Goal: Use online tool/utility: Utilize a website feature to perform a specific function

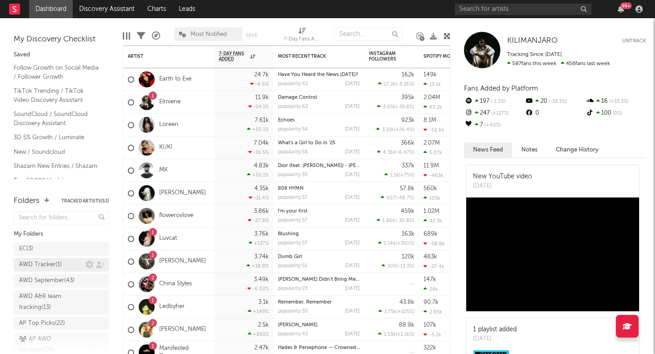
click at [33, 260] on div "AWD Tracker ( 1 )" at bounding box center [40, 264] width 43 height 11
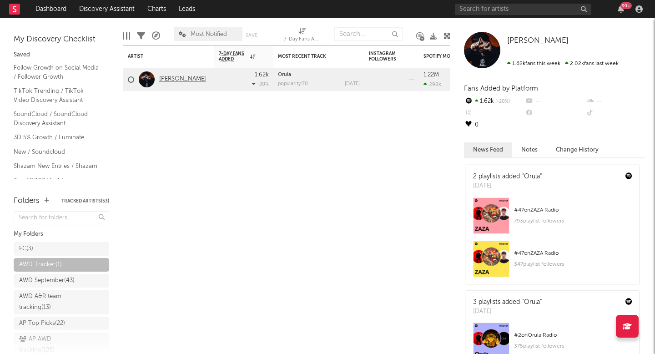
click at [187, 81] on link "[PERSON_NAME]" at bounding box center [182, 80] width 47 height 8
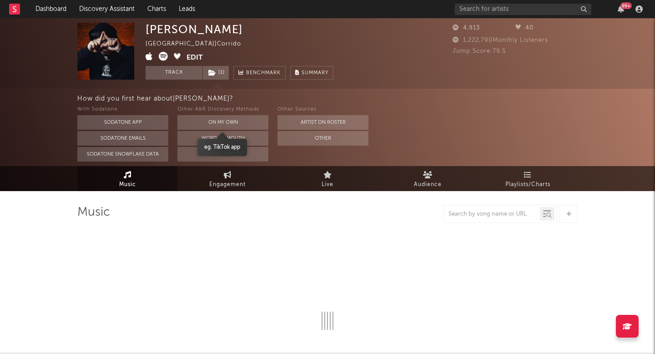
select select "1w"
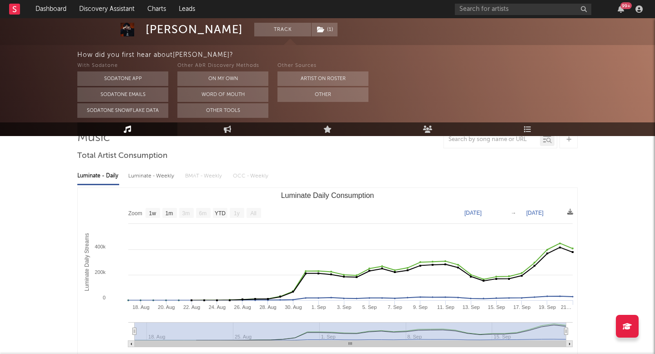
scroll to position [131, 0]
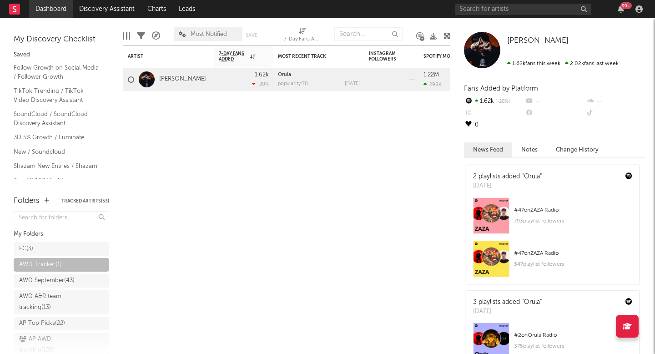
click at [65, 12] on link "Dashboard" at bounding box center [51, 9] width 44 height 18
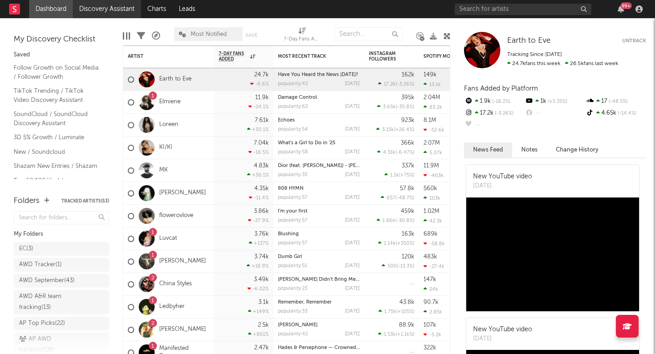
click at [90, 12] on link "Discovery Assistant" at bounding box center [107, 9] width 68 height 18
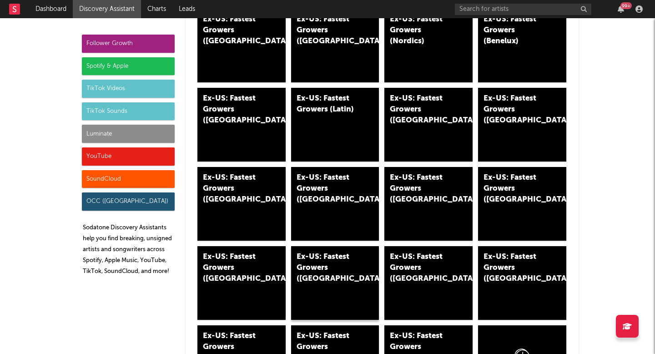
scroll to position [1964, 0]
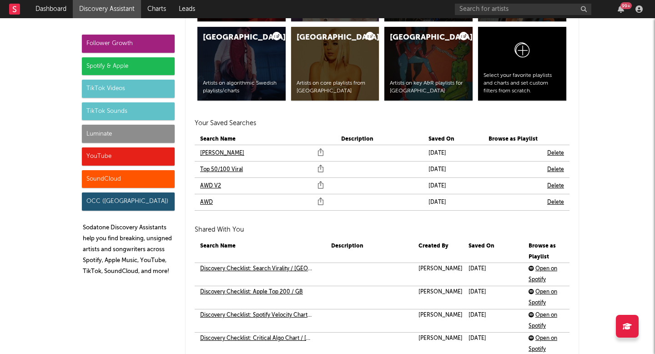
click at [210, 187] on link "AWD V2" at bounding box center [210, 186] width 21 height 11
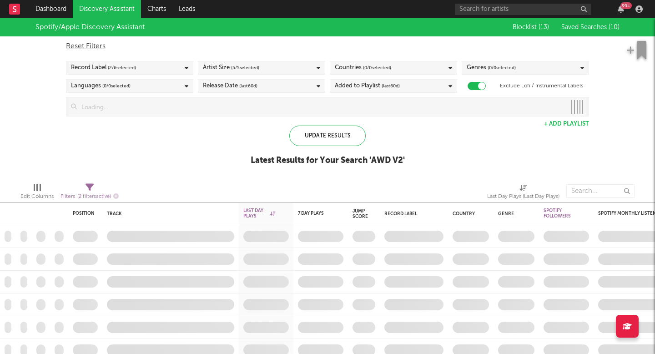
checkbox input "true"
click at [186, 70] on icon at bounding box center [187, 68] width 4 height 6
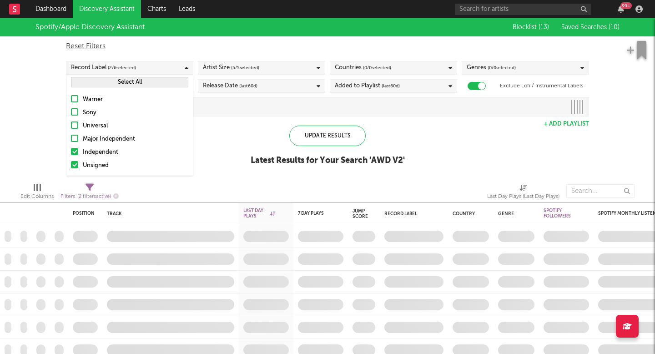
click at [186, 70] on icon at bounding box center [187, 68] width 4 height 6
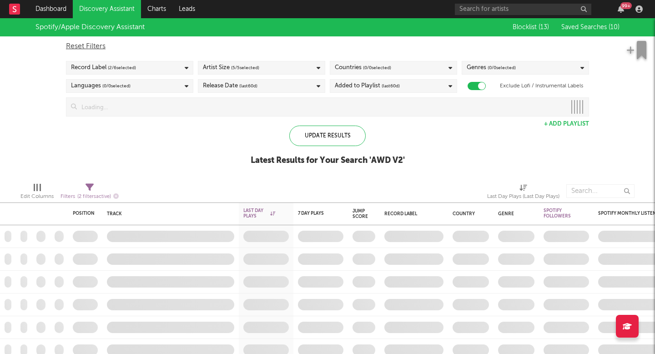
click at [223, 64] on div "Artist Size ( 5 / 5 selected)" at bounding box center [231, 67] width 56 height 11
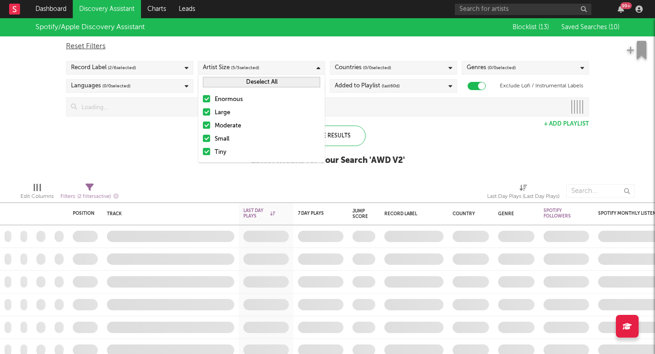
click at [223, 64] on div "Artist Size ( 5 / 5 selected)" at bounding box center [231, 67] width 56 height 11
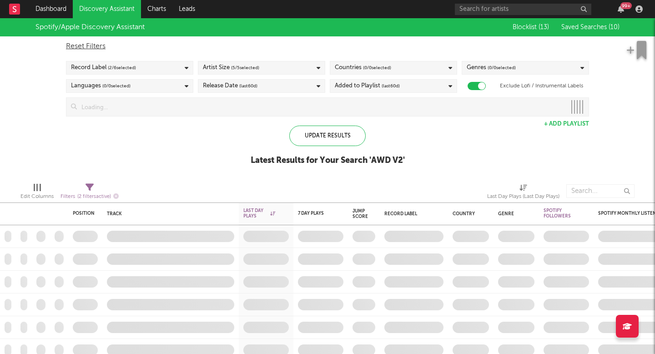
click at [330, 69] on div "Countries ( 0 / 0 selected)" at bounding box center [393, 68] width 127 height 14
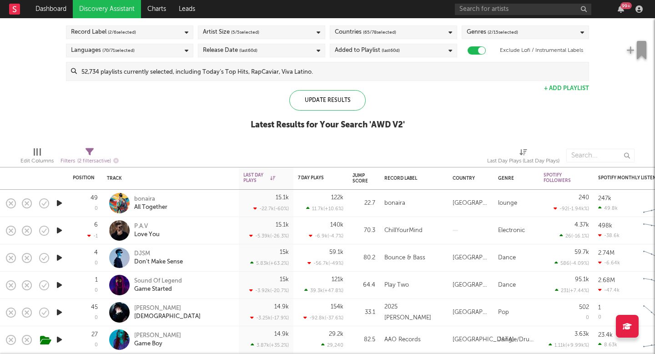
click at [86, 142] on div "Edit Columns Filters ( 2 filters active) Last Day Plays (Last Day Plays)" at bounding box center [327, 153] width 655 height 27
click at [86, 149] on icon at bounding box center [90, 152] width 8 height 8
select select "max"
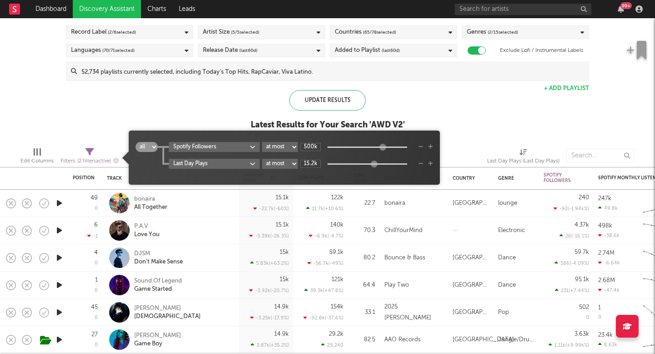
click at [292, 143] on select "at least at most between" at bounding box center [280, 147] width 36 height 10
click at [421, 148] on icon "button" at bounding box center [421, 146] width 5 height 5
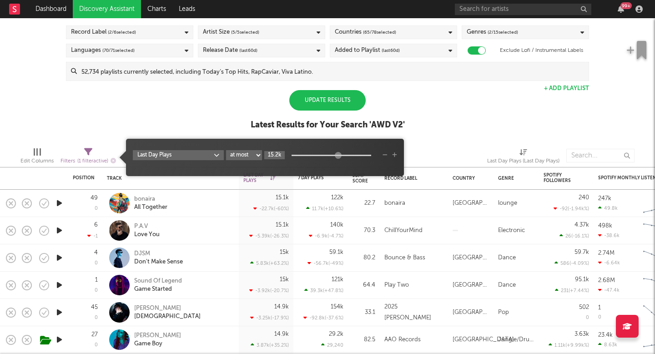
click at [276, 154] on input "15.2k" at bounding box center [274, 155] width 20 height 8
drag, startPoint x: 281, startPoint y: 151, endPoint x: 267, endPoint y: 152, distance: 14.1
click at [267, 152] on input "15.2k" at bounding box center [274, 155] width 20 height 8
click at [275, 156] on input "15.2k" at bounding box center [274, 155] width 20 height 8
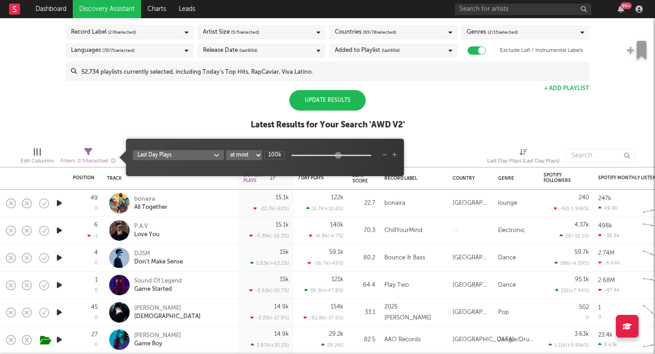
type input "100k"
click at [250, 157] on select "at least at most between" at bounding box center [244, 155] width 36 height 10
click at [226, 150] on select "at least at most between" at bounding box center [244, 155] width 36 height 10
select select "min"
click at [283, 155] on input "0" at bounding box center [274, 155] width 20 height 8
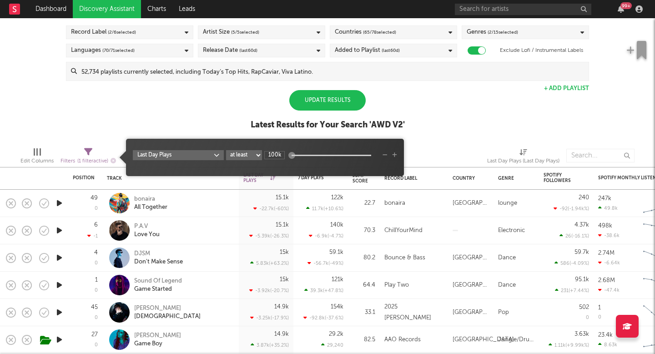
type input "100k"
click at [168, 128] on div "Spotify/Apple Discovery Assistant Blocklist ( 13 ) Saved Searches ( 10 ) Reset …" at bounding box center [327, 61] width 655 height 157
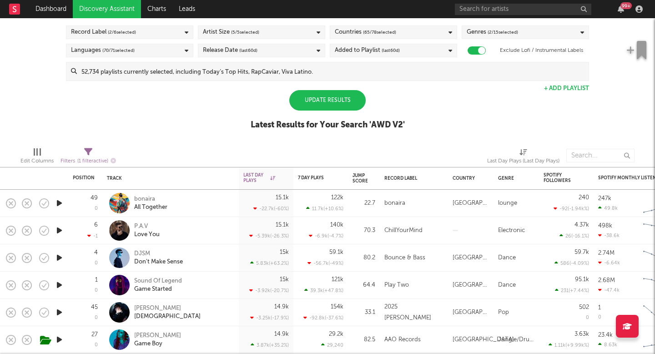
click at [342, 104] on div "Update Results" at bounding box center [327, 100] width 76 height 20
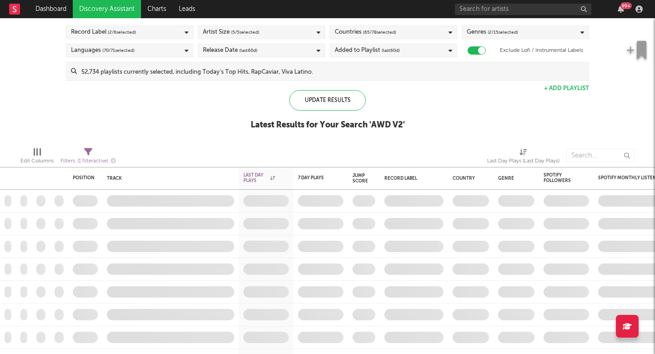
click at [90, 154] on icon at bounding box center [88, 152] width 8 height 8
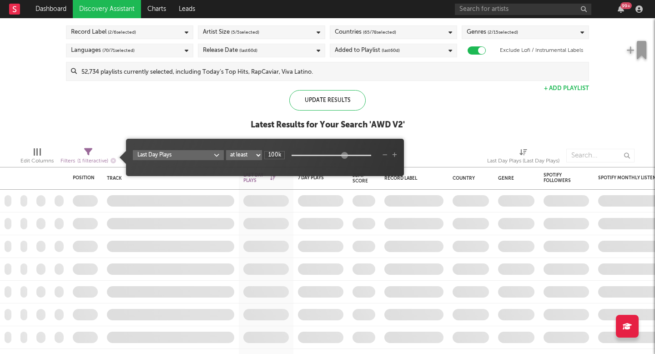
click at [397, 157] on span "Last Day Plays at least at most between 100k" at bounding box center [265, 157] width 278 height 28
click at [394, 154] on icon "button" at bounding box center [394, 154] width 5 height 5
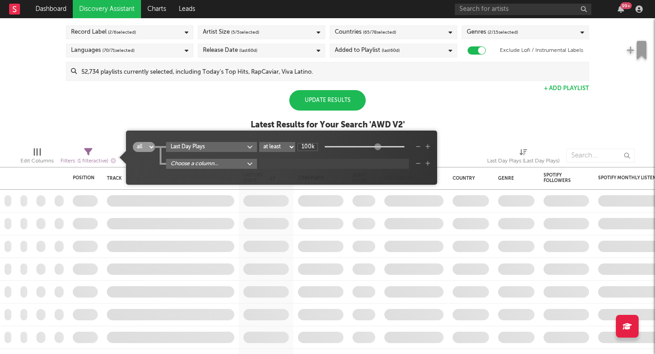
click at [201, 164] on body "Dashboard Discovery Assistant Charts Leads 99 + Notifications Settings Mark all…" at bounding box center [327, 177] width 655 height 354
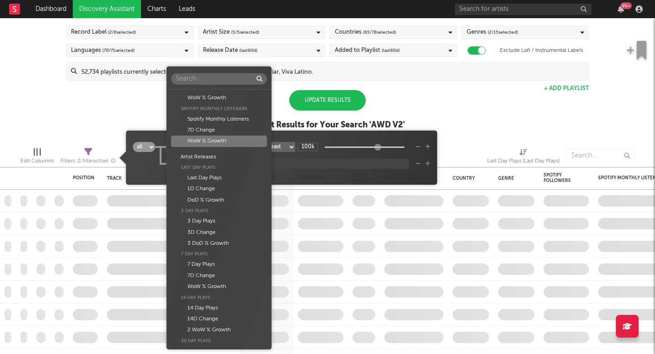
scroll to position [107, 0]
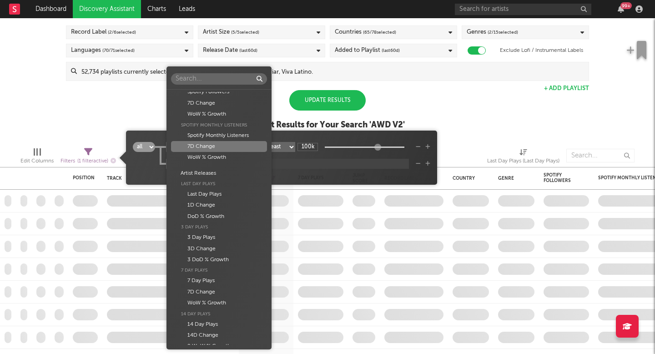
click at [428, 120] on div "Folders Jump Score Spotify Popularity Spotify Popularity Popularity Growth (Las…" at bounding box center [327, 177] width 655 height 354
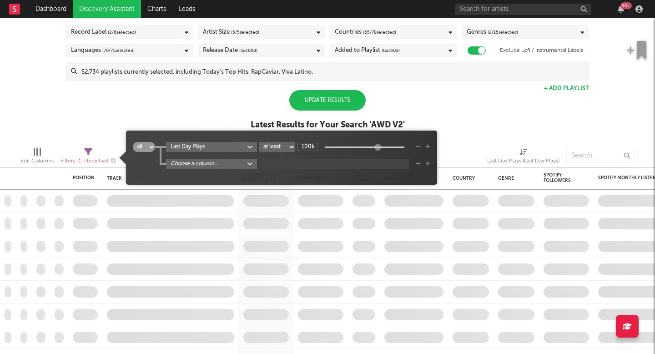
click at [420, 164] on icon "button" at bounding box center [418, 163] width 5 height 5
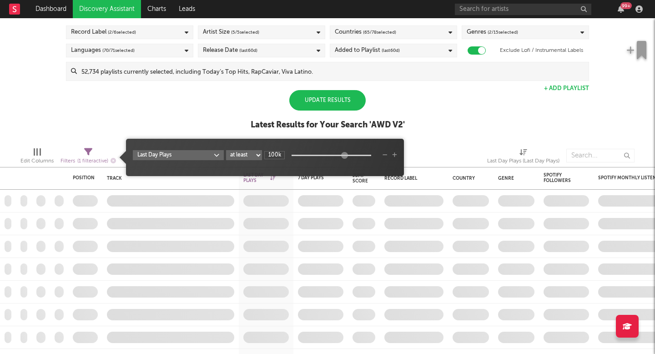
click at [463, 131] on div "Spotify/Apple Discovery Assistant Blocklist ( 13 ) Saved Searches ( 10 ) Reset …" at bounding box center [327, 61] width 655 height 157
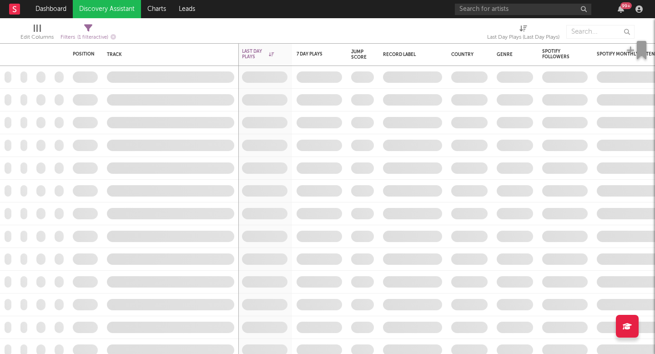
click at [92, 36] on span "( 1 filter active)" at bounding box center [92, 37] width 31 height 5
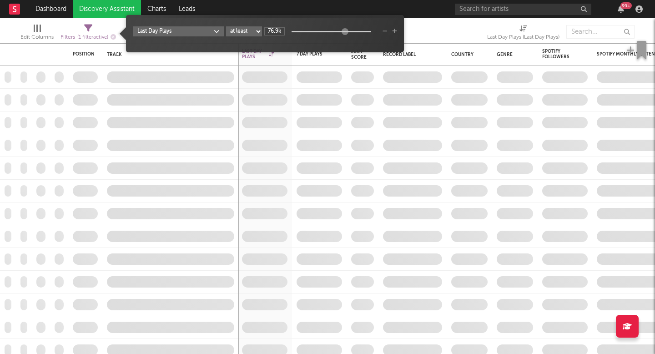
click at [343, 33] on div at bounding box center [345, 31] width 7 height 7
type input "114k"
click at [343, 33] on div at bounding box center [345, 31] width 7 height 7
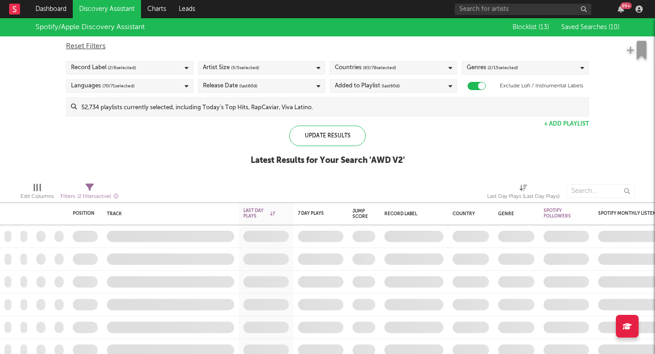
checkbox input "true"
click at [331, 131] on div "Update Results" at bounding box center [327, 136] width 76 height 20
click at [142, 88] on div "Languages ( 70 / 71 selected)" at bounding box center [129, 86] width 127 height 14
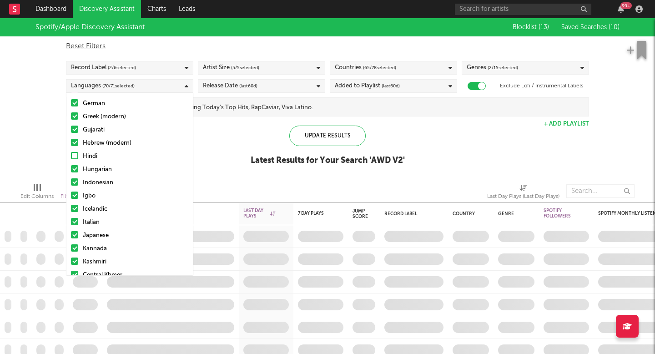
scroll to position [269, 0]
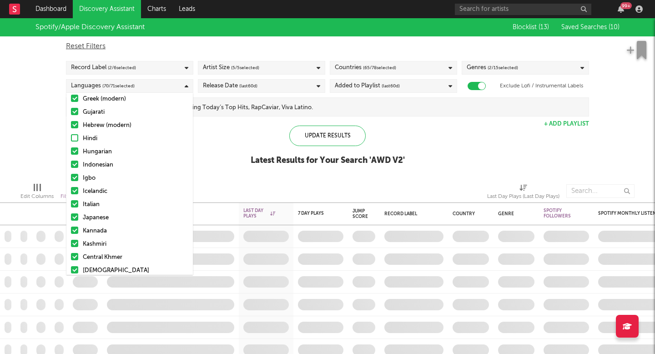
click at [86, 135] on div "Hindi" at bounding box center [136, 138] width 106 height 11
click at [71, 135] on input "Hindi" at bounding box center [71, 138] width 0 height 11
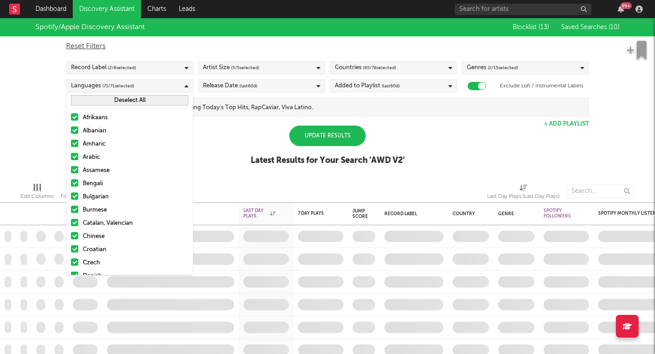
click at [113, 88] on span "( 71 / 71 selected)" at bounding box center [118, 86] width 32 height 11
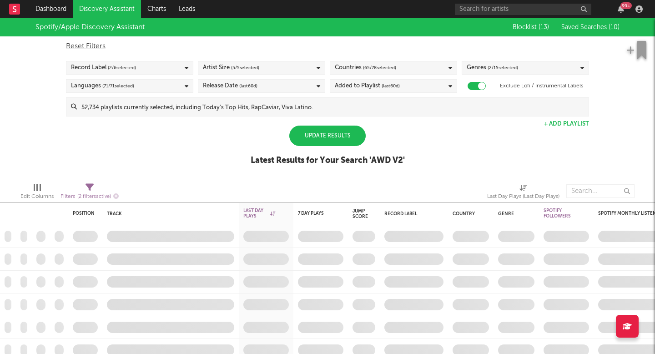
click at [301, 136] on div "Update Results" at bounding box center [327, 136] width 76 height 20
click at [360, 132] on div "Update Results" at bounding box center [327, 136] width 76 height 20
click at [88, 197] on span "( 2 filters active)" at bounding box center [94, 196] width 34 height 5
select select "max"
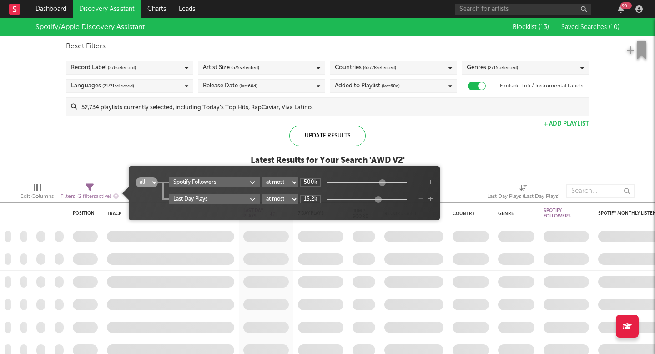
click at [162, 127] on div "Spotify/Apple Discovery Assistant Blocklist ( 13 ) Saved Searches ( 10 ) Reset …" at bounding box center [327, 96] width 655 height 157
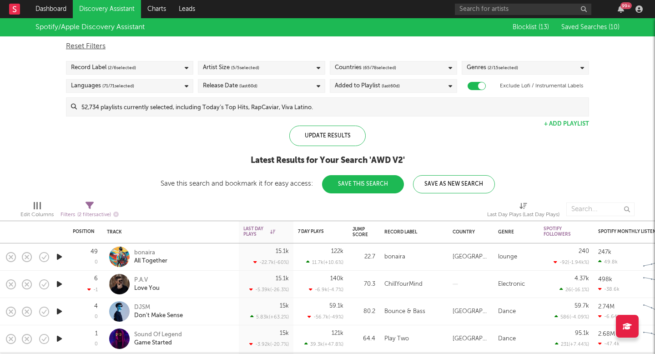
click at [89, 206] on icon at bounding box center [90, 206] width 8 height 8
select select "max"
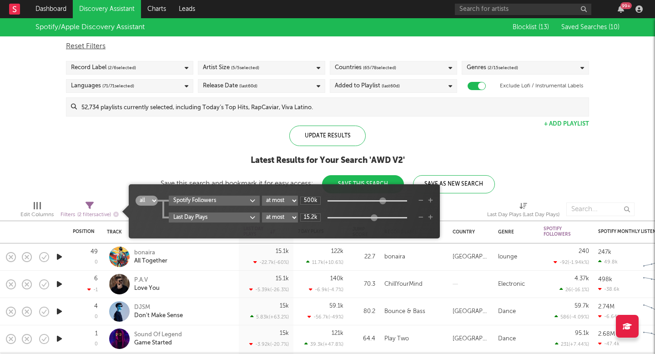
click at [422, 201] on icon "button" at bounding box center [421, 200] width 5 height 5
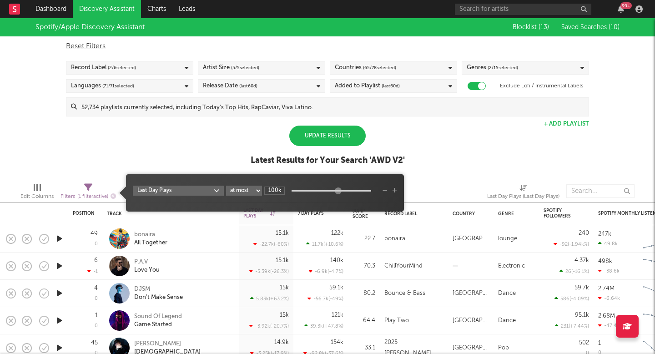
type input "100k"
click at [242, 188] on select "at least at most between" at bounding box center [244, 191] width 36 height 10
click at [226, 186] on select "at least at most between" at bounding box center [244, 191] width 36 height 10
select select "min"
click at [272, 189] on input "0" at bounding box center [274, 191] width 20 height 8
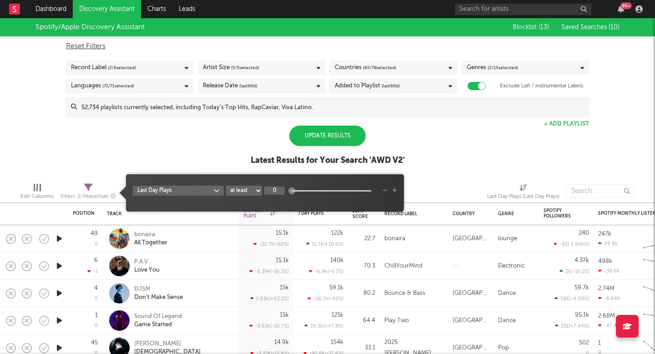
drag, startPoint x: 280, startPoint y: 190, endPoint x: 267, endPoint y: 192, distance: 12.9
click at [267, 192] on input "0" at bounding box center [274, 191] width 20 height 8
type input "100k"
click at [239, 192] on select "at least at most between" at bounding box center [244, 191] width 36 height 10
click at [226, 186] on select "at least at most between" at bounding box center [244, 191] width 36 height 10
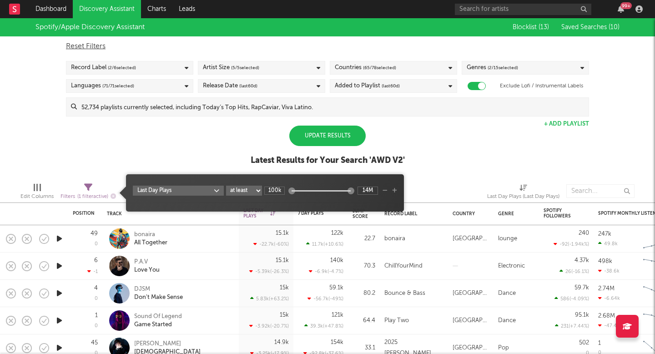
select select "between"
click at [275, 192] on input "0" at bounding box center [274, 191] width 20 height 8
type input "100k"
click at [362, 192] on input "14M" at bounding box center [368, 191] width 20 height 8
type input "200k"
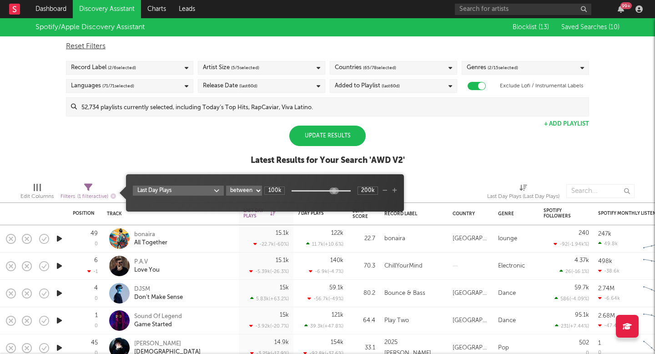
click at [202, 156] on div "Spotify/Apple Discovery Assistant Blocklist ( 13 ) Saved Searches ( 10 ) Reset …" at bounding box center [327, 96] width 655 height 157
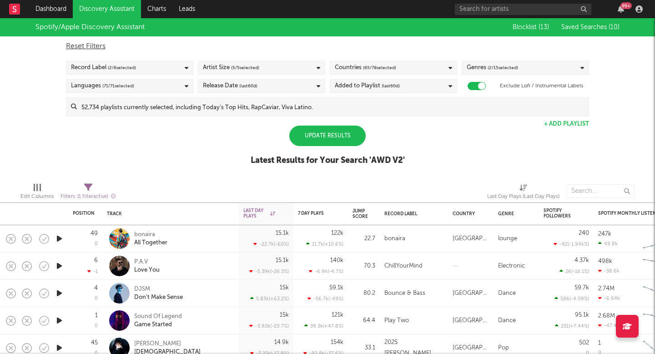
click at [350, 135] on div "Update Results" at bounding box center [327, 136] width 76 height 20
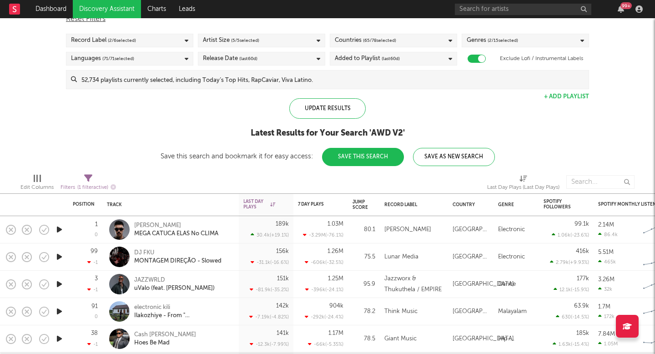
click at [527, 41] on div "Genres ( 2 / 15 selected)" at bounding box center [525, 41] width 127 height 14
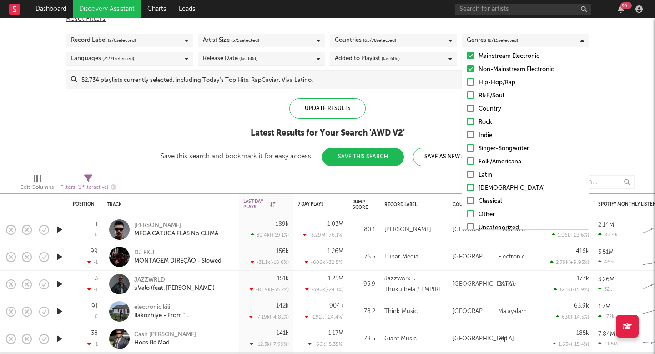
scroll to position [30, 0]
click at [489, 116] on div "Rock" at bounding box center [532, 121] width 106 height 11
click at [467, 116] on input "Rock" at bounding box center [467, 121] width 0 height 11
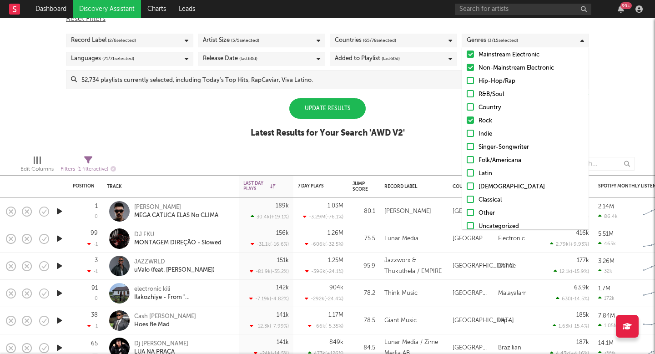
click at [476, 136] on label "Indie" at bounding box center [525, 134] width 117 height 11
click at [467, 136] on input "Indie" at bounding box center [467, 134] width 0 height 11
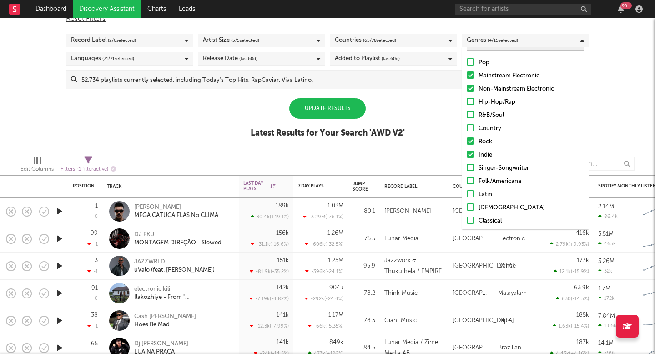
scroll to position [0, 0]
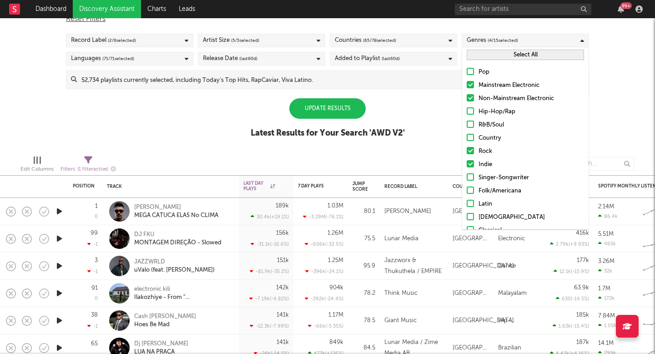
click at [480, 99] on div "Non-Mainstream Electronic" at bounding box center [532, 98] width 106 height 11
click at [467, 99] on input "Non-Mainstream Electronic" at bounding box center [467, 98] width 0 height 11
click at [479, 80] on div "Mainstream Electronic" at bounding box center [532, 85] width 106 height 11
click at [467, 80] on input "Mainstream Electronic" at bounding box center [467, 85] width 0 height 11
click at [480, 39] on div "Genres ( 2 / 15 selected)" at bounding box center [492, 40] width 51 height 11
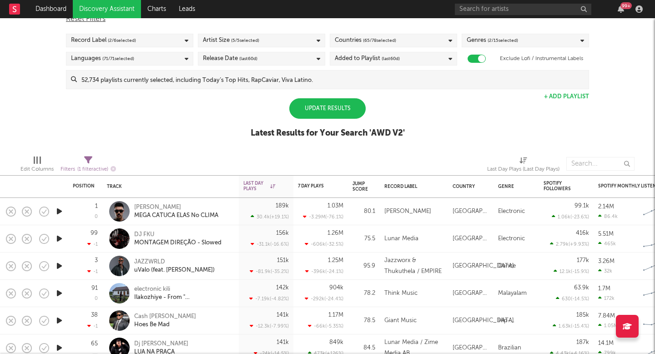
click at [340, 106] on div "Update Results" at bounding box center [327, 108] width 76 height 20
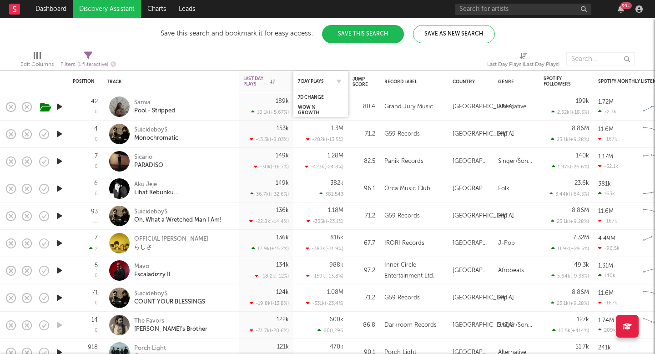
click at [323, 77] on div "7 Day Plays" at bounding box center [320, 81] width 45 height 18
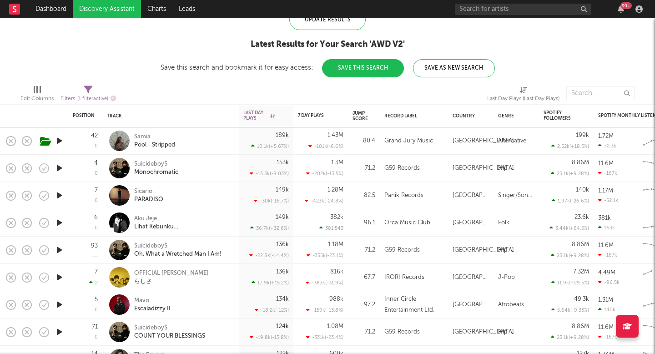
click at [85, 100] on span "( 1 filter active)" at bounding box center [92, 98] width 31 height 5
select select "between"
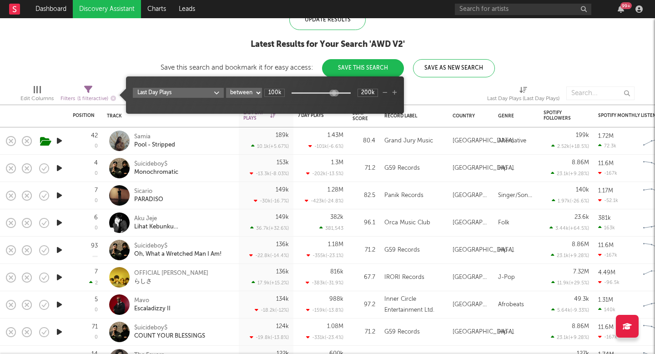
click at [278, 66] on div "Save this search and bookmark it for easy access: Save This Search Save As New …" at bounding box center [328, 67] width 334 height 7
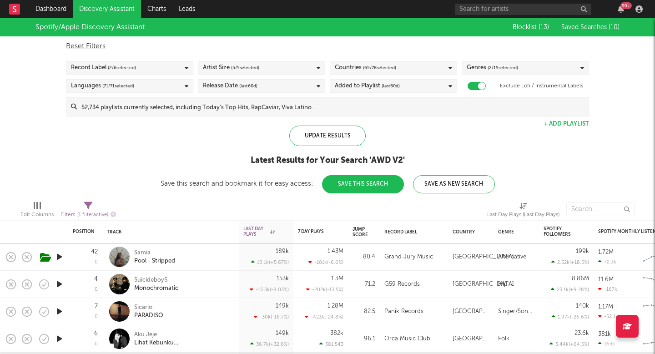
click at [337, 67] on div "Countries ( 65 / 78 selected)" at bounding box center [365, 67] width 61 height 11
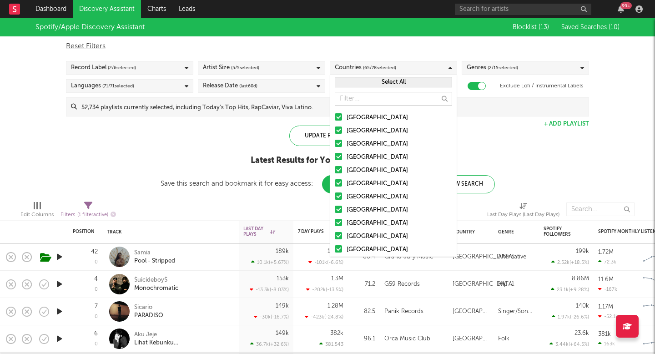
click at [348, 114] on div "[GEOGRAPHIC_DATA]" at bounding box center [400, 117] width 106 height 11
click at [335, 114] on input "[GEOGRAPHIC_DATA]" at bounding box center [335, 117] width 0 height 11
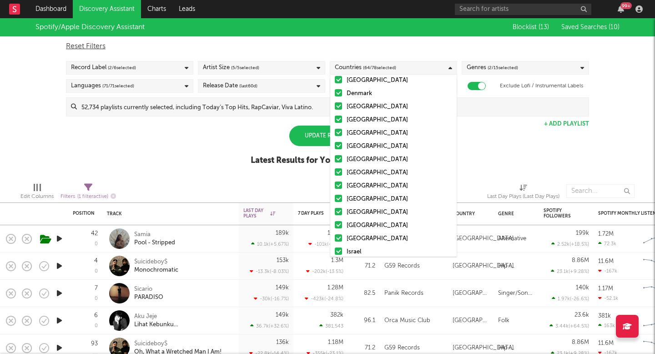
scroll to position [566, 0]
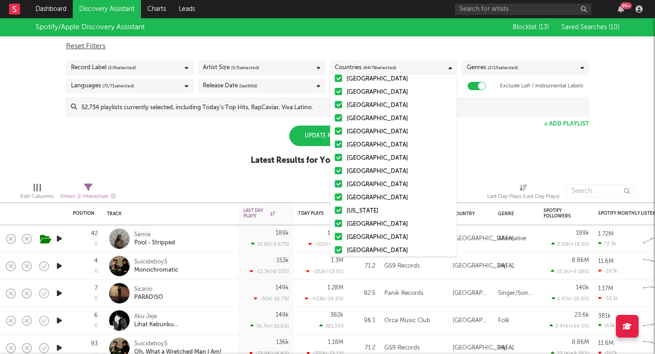
click at [299, 150] on div "Update Results Latest Results for Your Search ' AWD V2 '" at bounding box center [328, 151] width 154 height 50
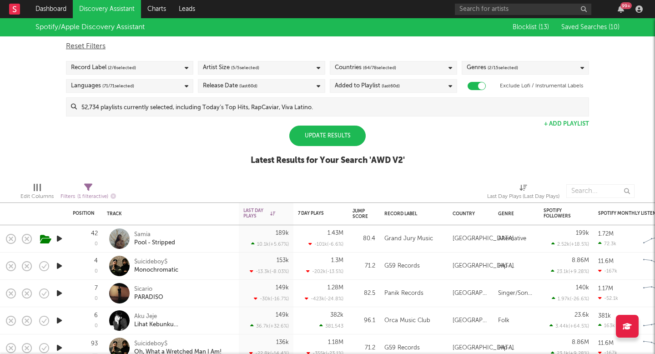
click at [309, 138] on div "Update Results" at bounding box center [327, 136] width 76 height 20
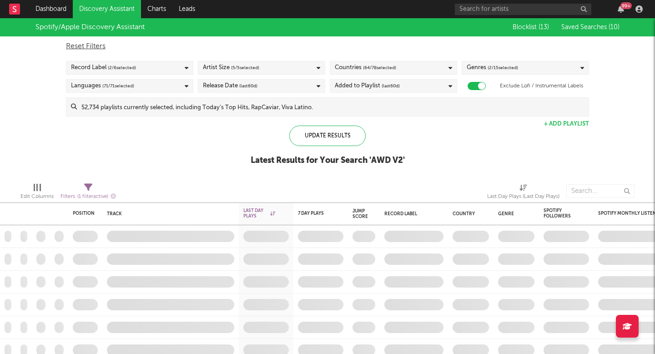
click at [354, 62] on div "Countries ( 64 / 78 selected)" at bounding box center [365, 67] width 61 height 11
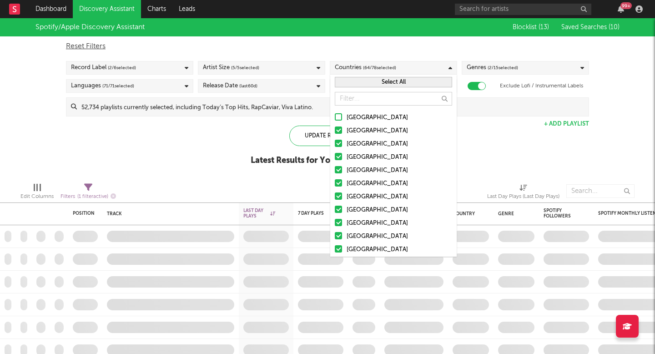
click at [347, 119] on div "[GEOGRAPHIC_DATA]" at bounding box center [400, 117] width 106 height 11
click at [335, 119] on input "[GEOGRAPHIC_DATA]" at bounding box center [335, 117] width 0 height 11
click at [278, 126] on div "Update Results Latest Results for Your Search ' AWD V2 '" at bounding box center [328, 151] width 154 height 50
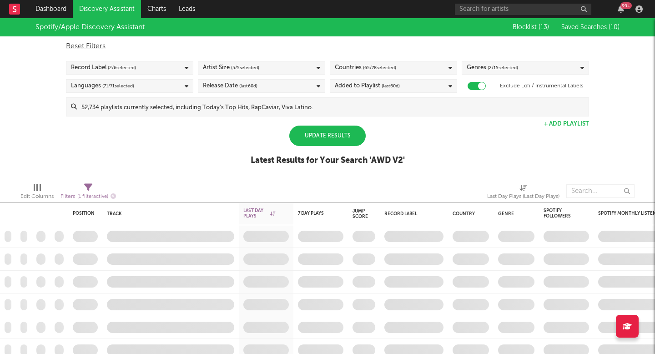
click at [316, 133] on div "Update Results" at bounding box center [327, 136] width 76 height 20
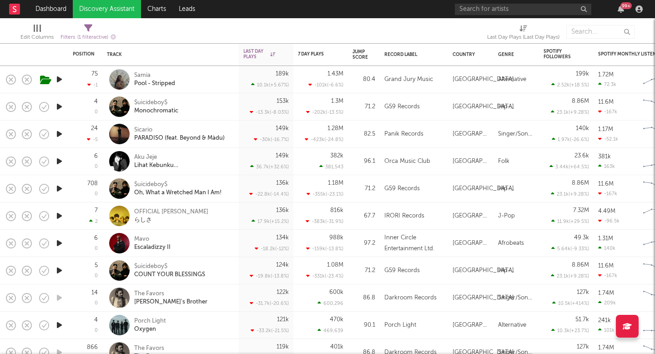
click at [59, 86] on div at bounding box center [59, 79] width 18 height 27
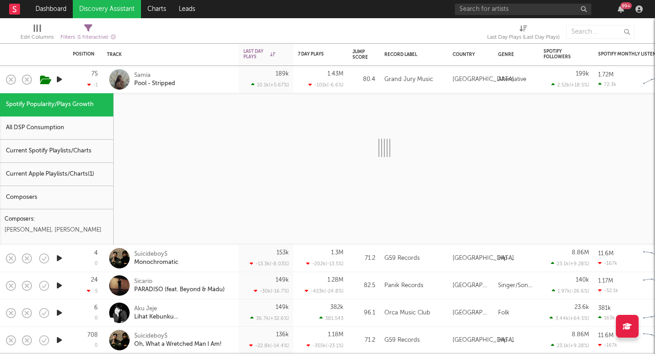
select select "1w"
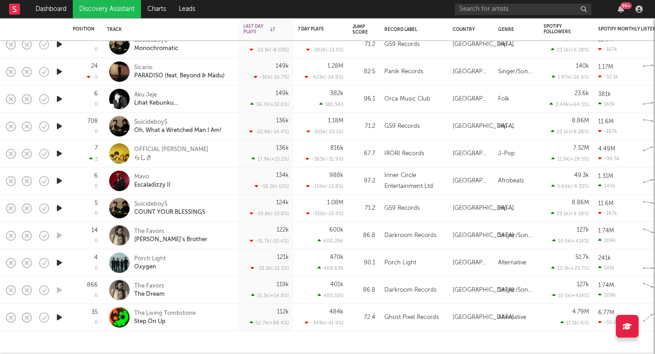
click at [209, 289] on div "The Favors The Dream" at bounding box center [183, 290] width 98 height 16
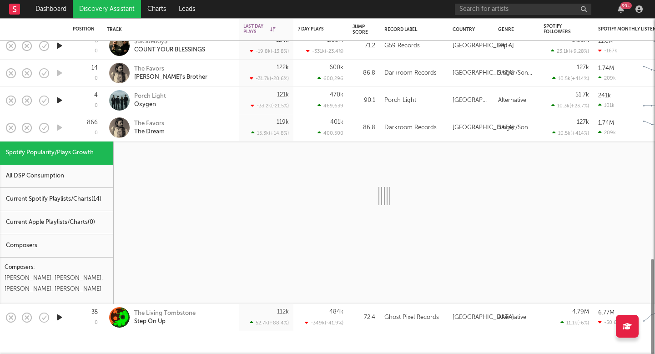
select select "1w"
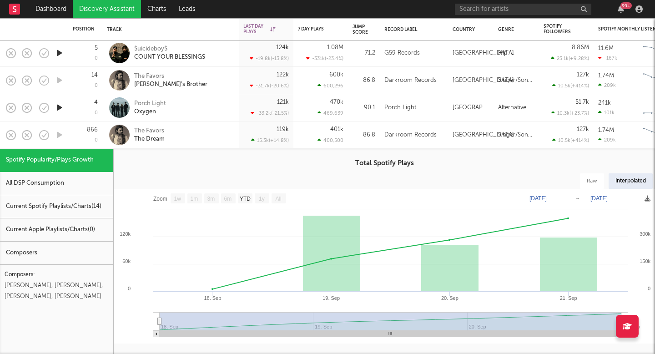
click at [205, 137] on div "The Favors The Dream" at bounding box center [183, 135] width 98 height 16
select select "1w"
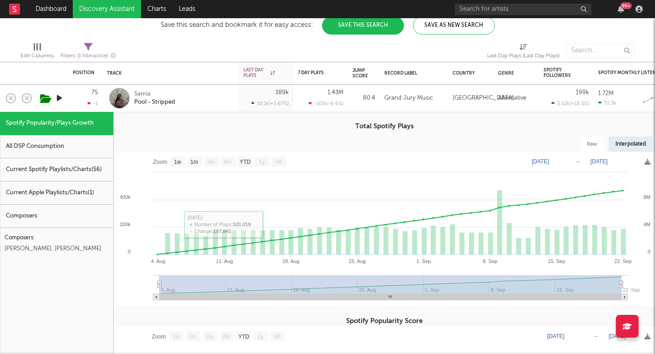
click at [195, 98] on div "Samia Pool - Stripped" at bounding box center [183, 98] width 98 height 16
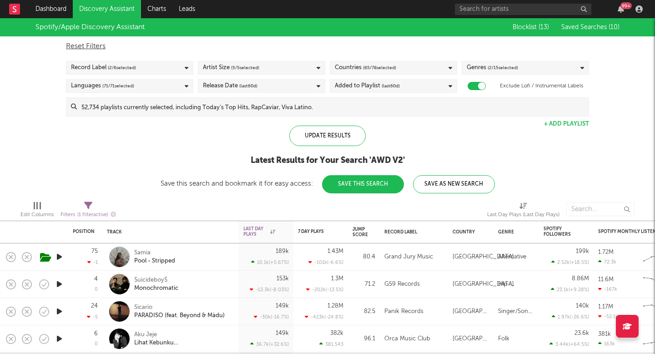
click at [159, 71] on div "Record Label ( 2 / 6 selected)" at bounding box center [129, 68] width 127 height 14
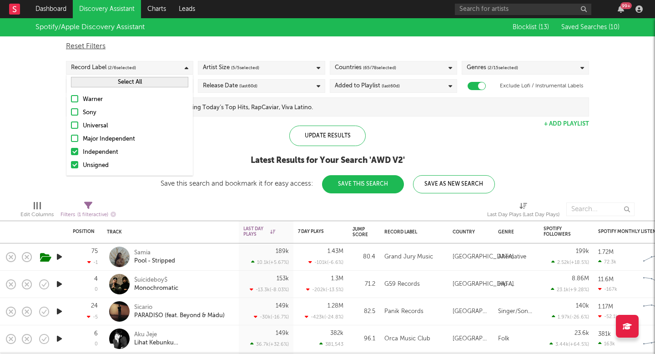
click at [102, 156] on div "Independent" at bounding box center [136, 152] width 106 height 11
click at [71, 156] on input "Independent" at bounding box center [71, 152] width 0 height 11
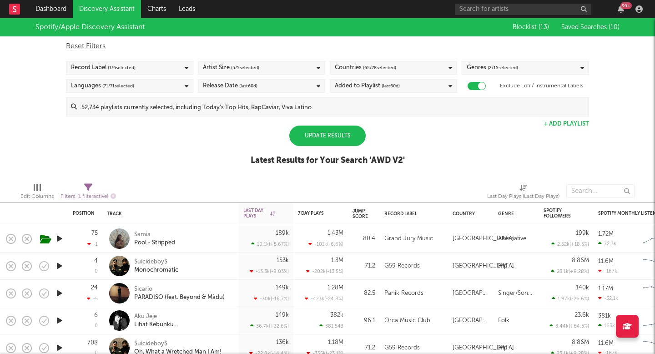
click at [317, 143] on div "Update Results" at bounding box center [327, 136] width 76 height 20
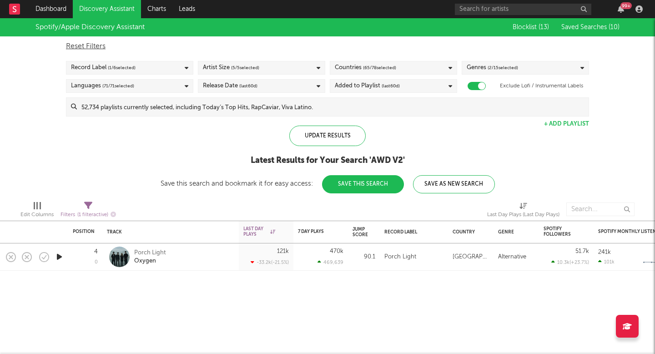
click at [190, 249] on div "Porch Light Oxygen" at bounding box center [183, 257] width 98 height 16
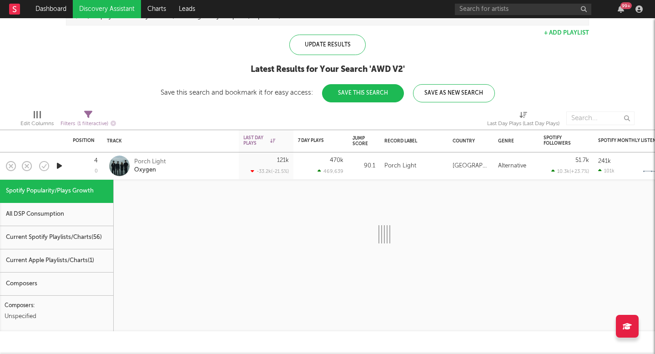
select select "1w"
